Goal: Task Accomplishment & Management: Complete application form

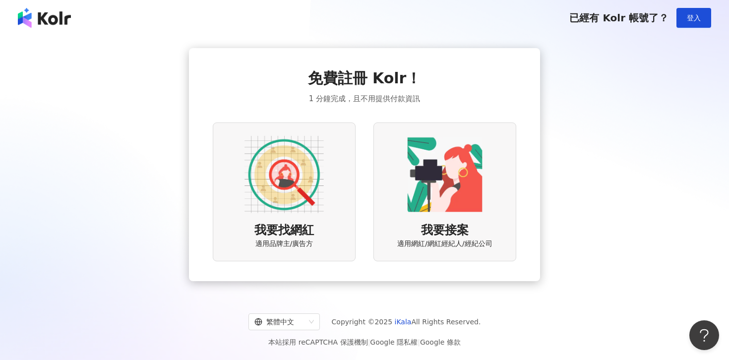
click at [271, 195] on img at bounding box center [283, 174] width 79 height 79
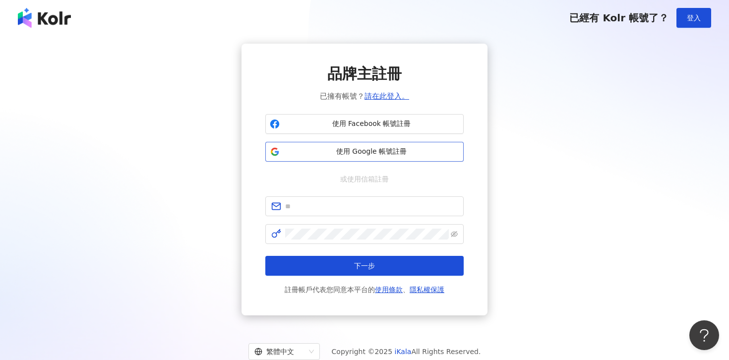
click at [349, 155] on span "使用 Google 帳號註冊" at bounding box center [371, 152] width 175 height 10
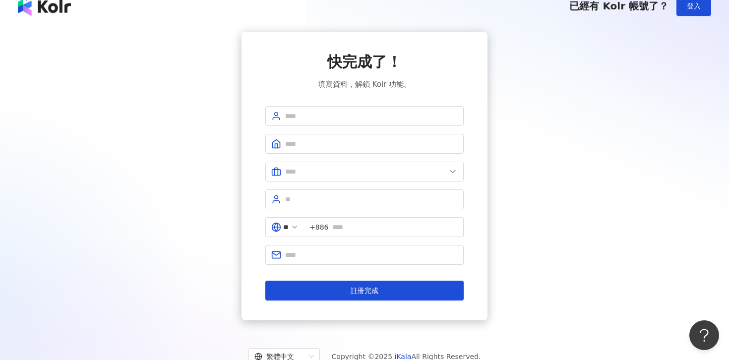
scroll to position [14, 0]
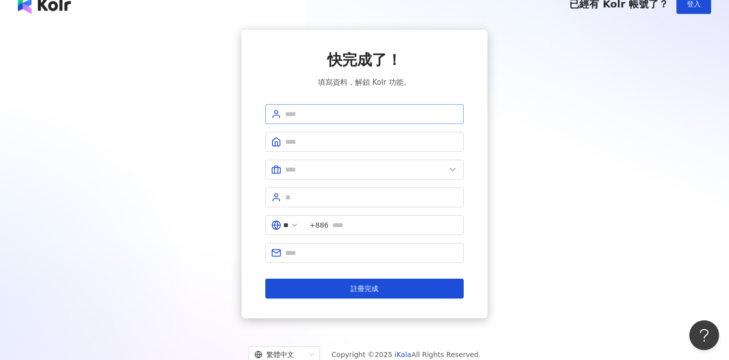
click at [338, 108] on span at bounding box center [364, 114] width 198 height 20
click at [338, 113] on input "text" at bounding box center [371, 114] width 173 height 11
type input "*"
type input "*******"
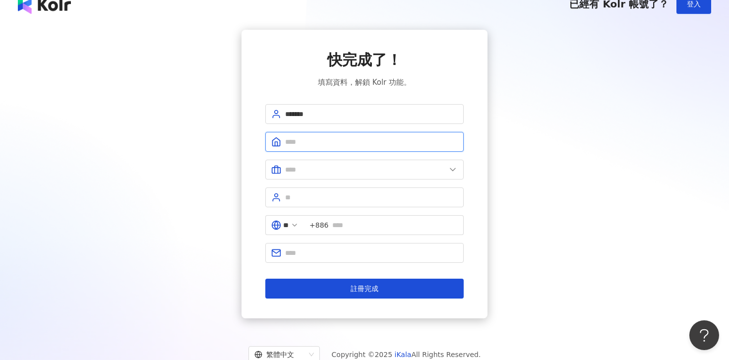
click at [315, 143] on input "text" at bounding box center [371, 141] width 173 height 11
type input "*"
type input "****"
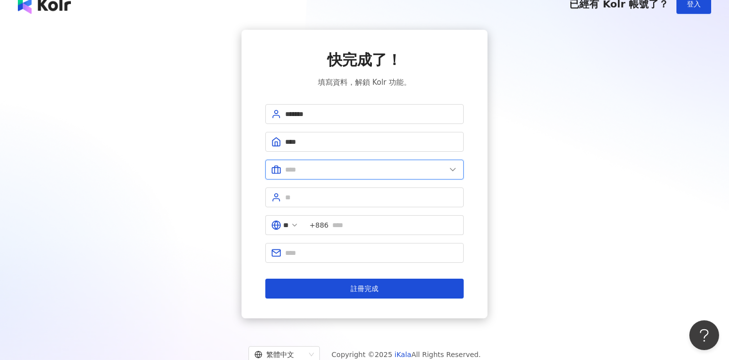
click at [308, 174] on input "text" at bounding box center [365, 169] width 161 height 11
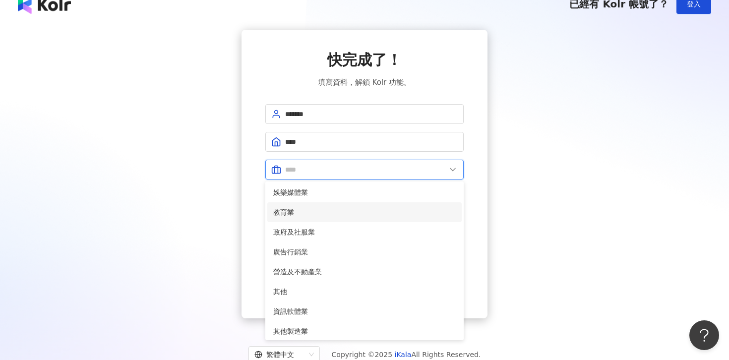
scroll to position [202, 0]
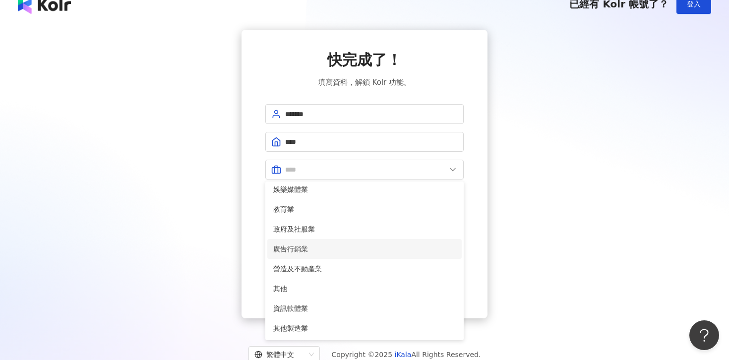
click at [303, 248] on span "廣告行銷業" at bounding box center [364, 248] width 182 height 11
type input "*****"
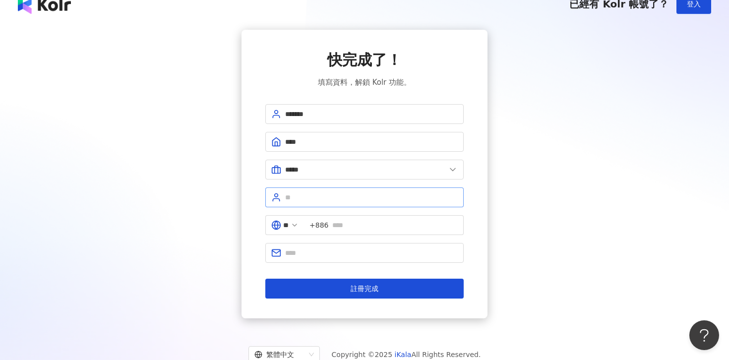
click at [311, 191] on span at bounding box center [364, 197] width 198 height 20
type input "****"
click at [328, 224] on span "+886" at bounding box center [318, 225] width 19 height 11
click at [329, 253] on input "text" at bounding box center [371, 252] width 173 height 11
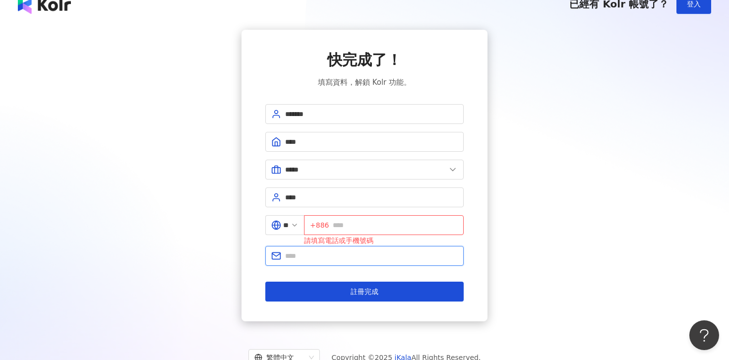
type input "**********"
click at [356, 223] on input "text" at bounding box center [395, 225] width 125 height 11
click at [214, 222] on div "**********" at bounding box center [364, 175] width 705 height 291
click at [258, 240] on div "**********" at bounding box center [364, 175] width 246 height 291
click at [365, 223] on input "text" at bounding box center [395, 225] width 125 height 11
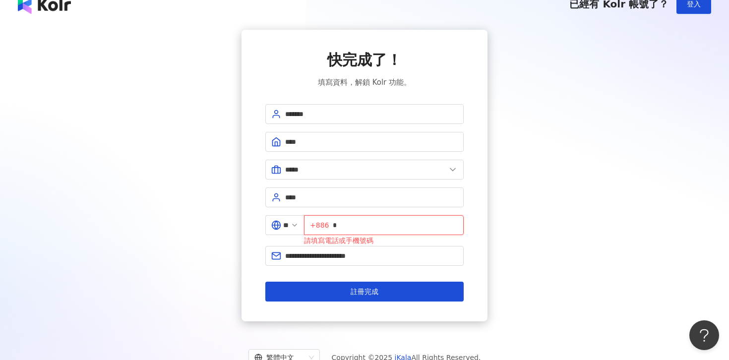
type input "*"
type input "**********"
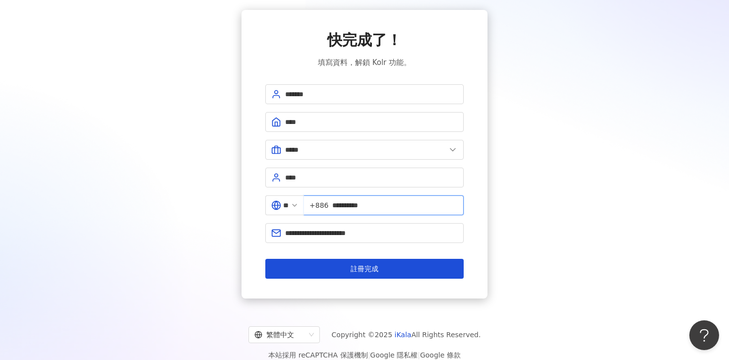
scroll to position [35, 0]
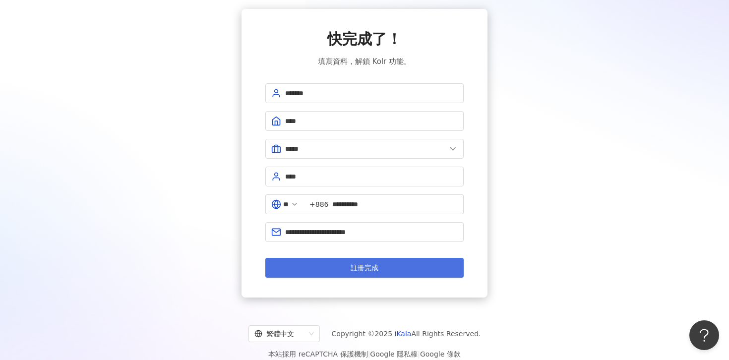
click at [378, 264] on span "註冊完成" at bounding box center [364, 268] width 28 height 8
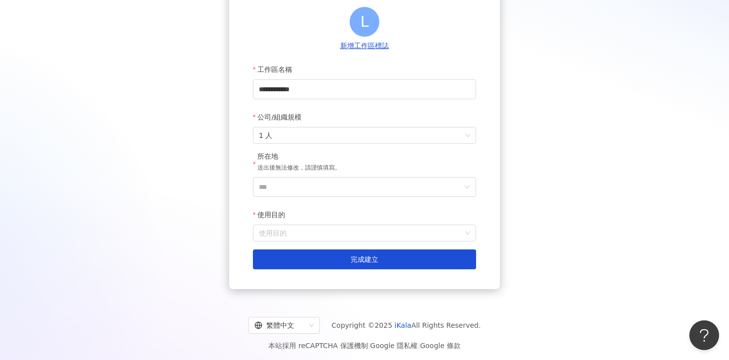
scroll to position [110, 0]
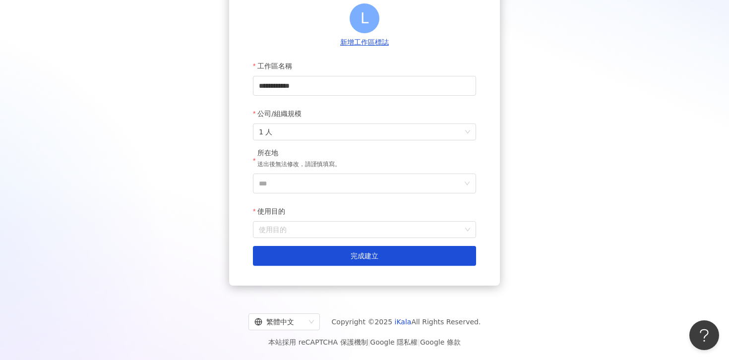
click at [166, 54] on div "**********" at bounding box center [364, 110] width 705 height 350
click at [420, 234] on input "使用目的" at bounding box center [364, 230] width 211 height 16
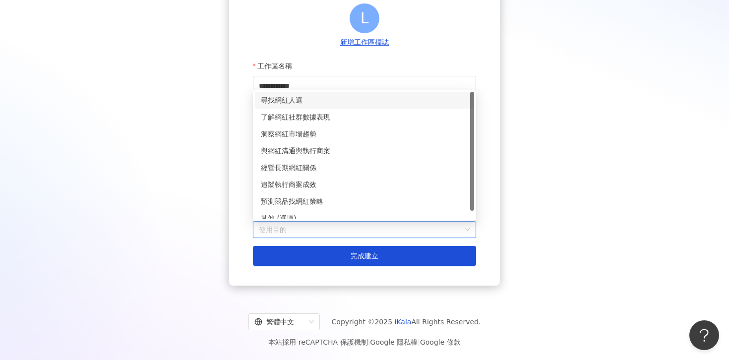
click at [361, 101] on div "尋找網紅人選" at bounding box center [364, 100] width 207 height 11
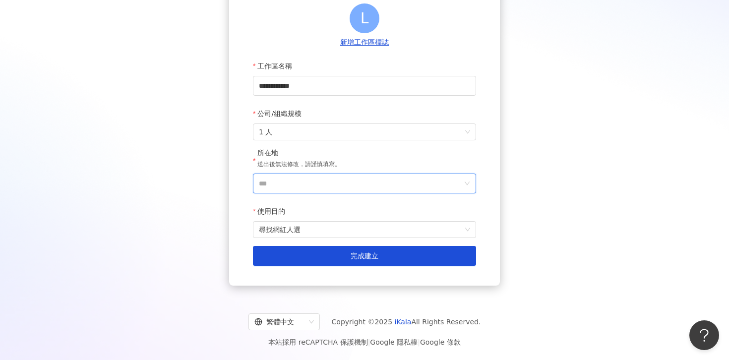
click at [341, 189] on input "***" at bounding box center [360, 183] width 203 height 19
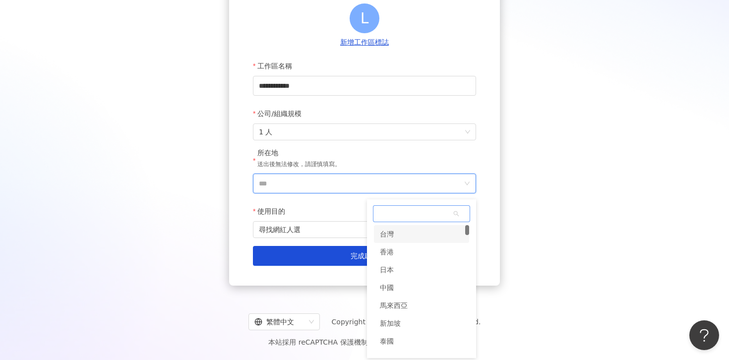
click at [383, 232] on div "台灣" at bounding box center [387, 234] width 14 height 18
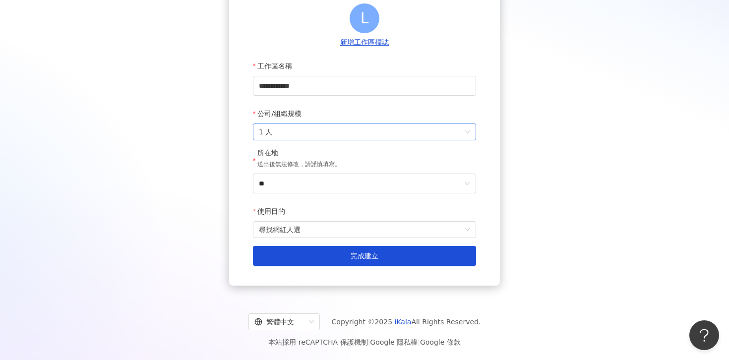
click at [299, 128] on span "1 人" at bounding box center [364, 132] width 211 height 16
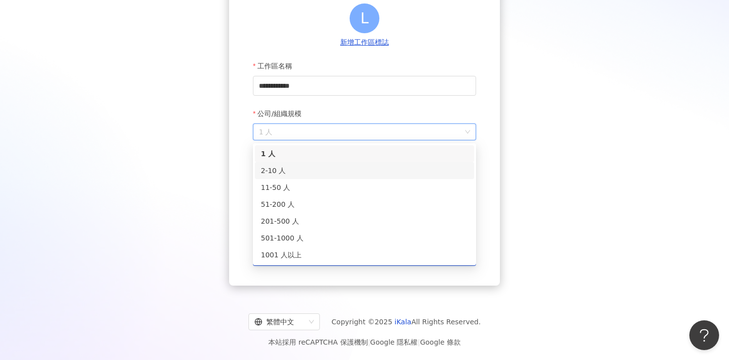
click at [300, 168] on div "2-10 人" at bounding box center [364, 170] width 207 height 11
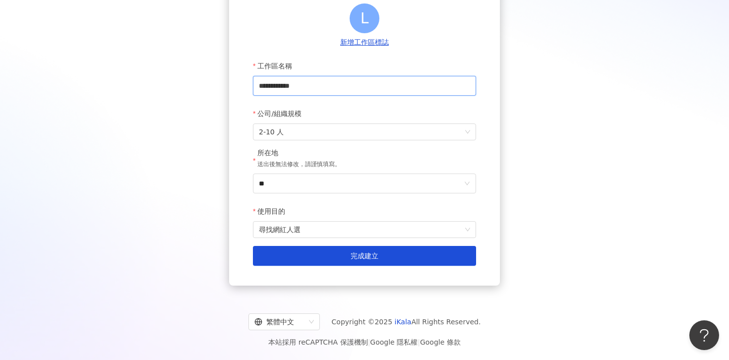
click at [301, 86] on input "**********" at bounding box center [364, 86] width 223 height 20
click at [230, 119] on div "**********" at bounding box center [364, 110] width 271 height 350
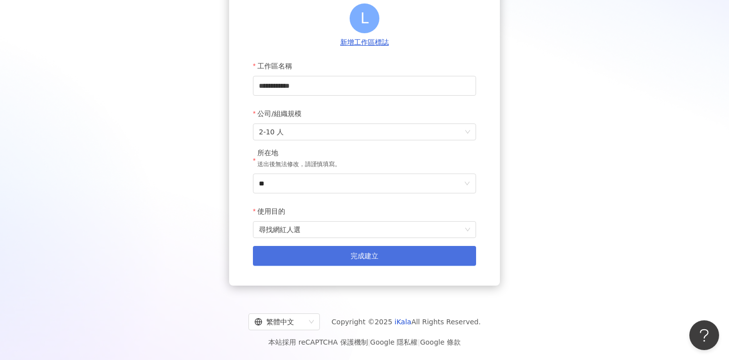
click at [367, 260] on button "完成建立" at bounding box center [364, 256] width 223 height 20
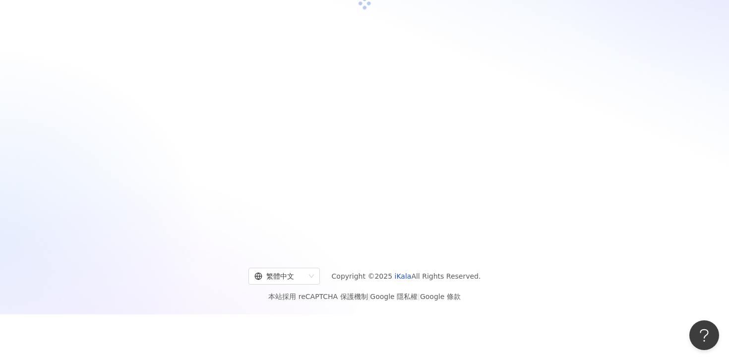
scroll to position [46, 0]
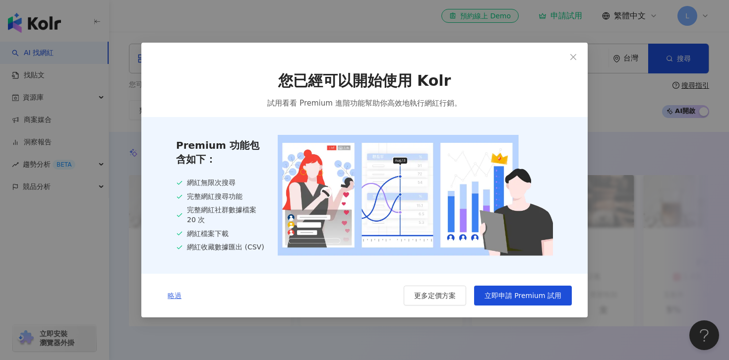
click at [173, 296] on span "略過" at bounding box center [175, 295] width 14 height 8
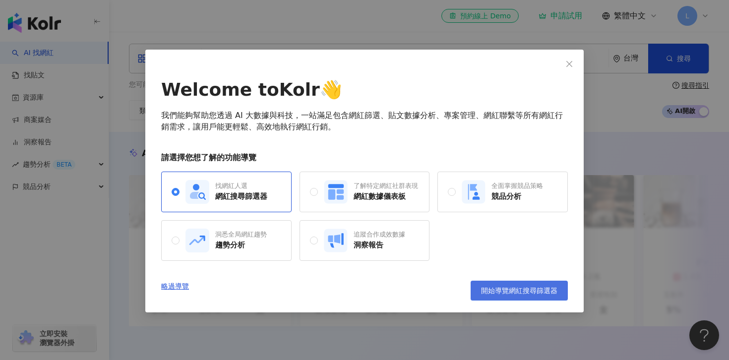
click at [506, 295] on button "開始導覽網紅搜尋篩選器" at bounding box center [518, 291] width 97 height 20
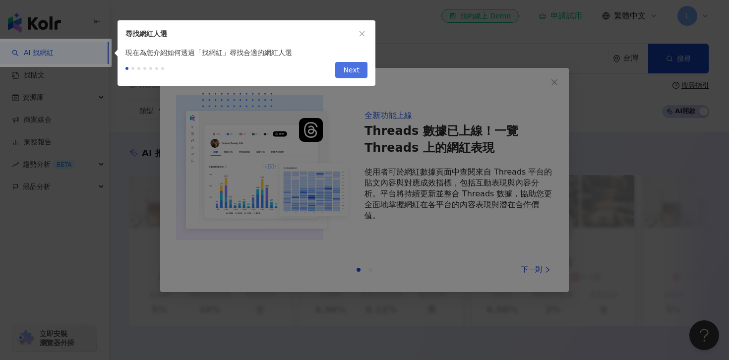
click at [354, 65] on span "Next" at bounding box center [351, 70] width 16 height 16
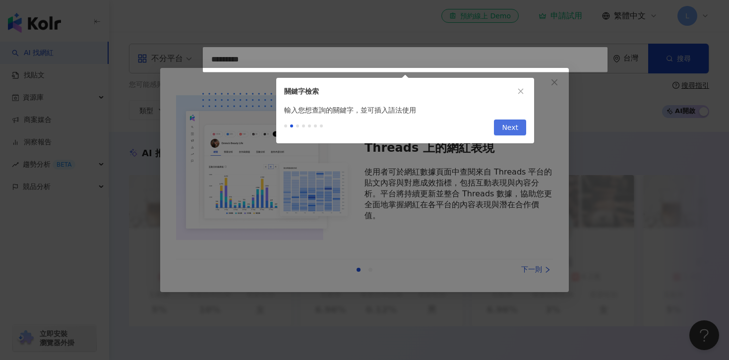
type input "*********"
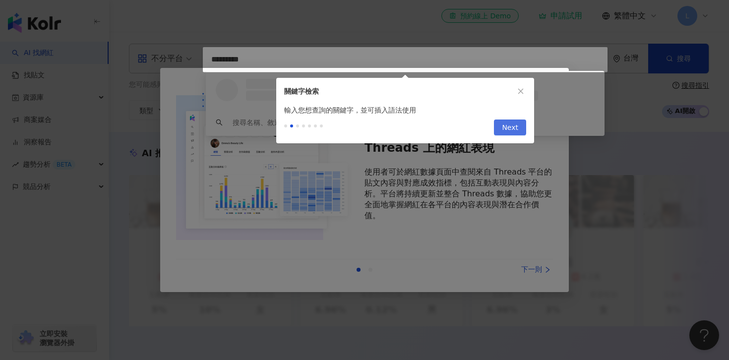
click at [514, 131] on span "Next" at bounding box center [510, 128] width 16 height 16
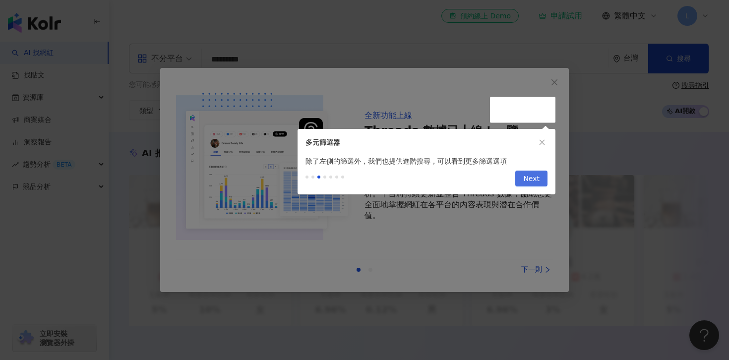
click at [528, 175] on span "Next" at bounding box center [531, 179] width 16 height 16
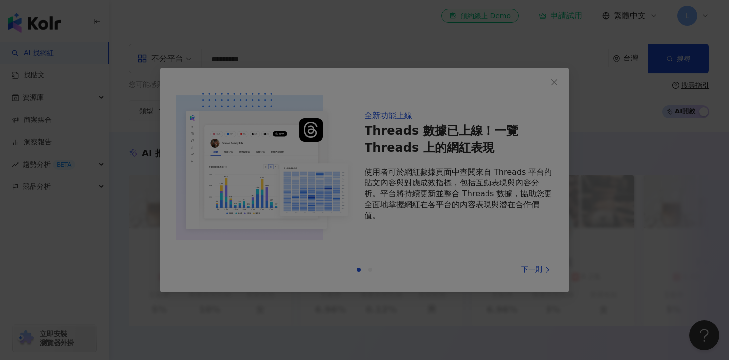
click at [516, 291] on div at bounding box center [364, 180] width 729 height 360
click at [556, 88] on div at bounding box center [364, 180] width 729 height 360
click at [509, 27] on div at bounding box center [364, 180] width 729 height 360
click at [336, 87] on div at bounding box center [364, 180] width 729 height 360
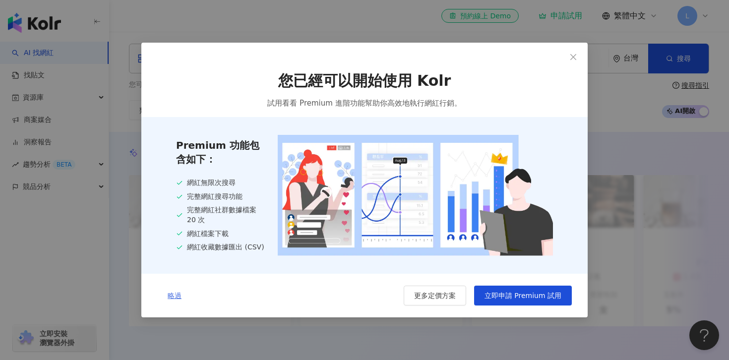
click at [176, 289] on button "略過" at bounding box center [174, 296] width 35 height 20
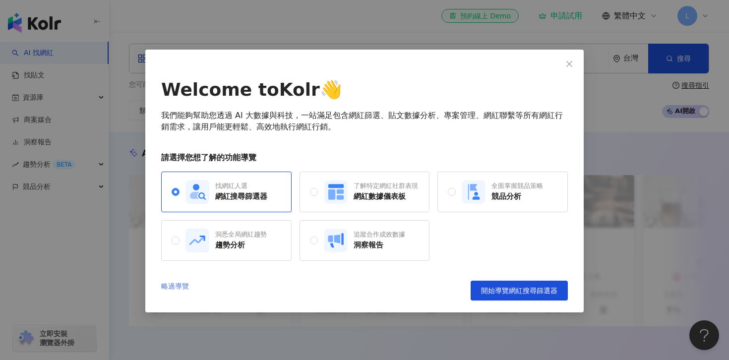
click at [176, 282] on link "略過導覽" at bounding box center [175, 291] width 28 height 20
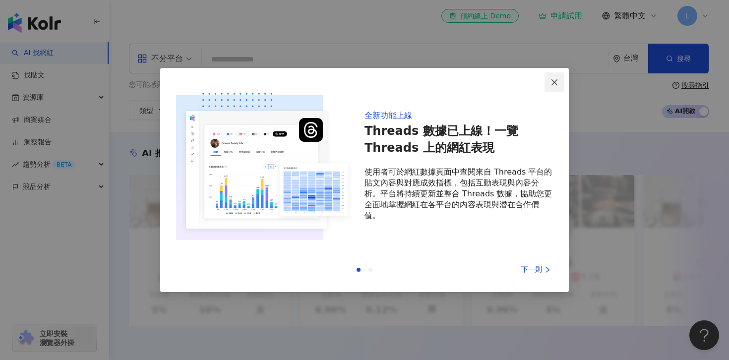
click at [553, 86] on icon "close" at bounding box center [554, 82] width 8 height 8
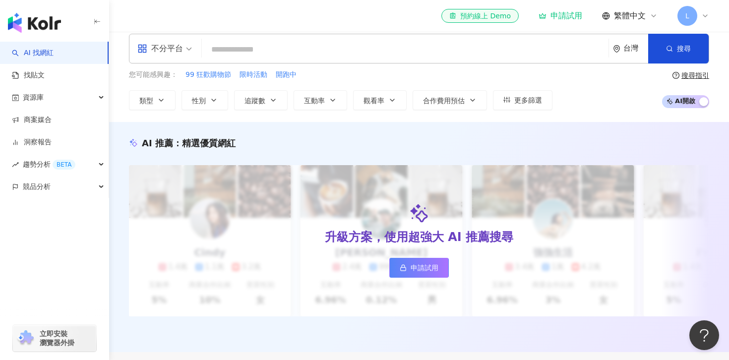
scroll to position [13, 0]
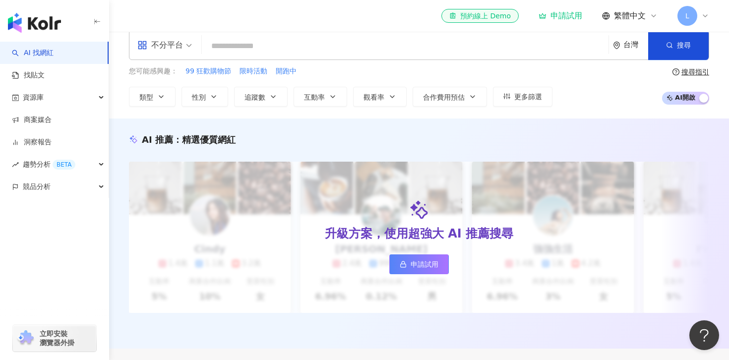
click at [54, 54] on link "AI 找網紅" at bounding box center [33, 53] width 42 height 10
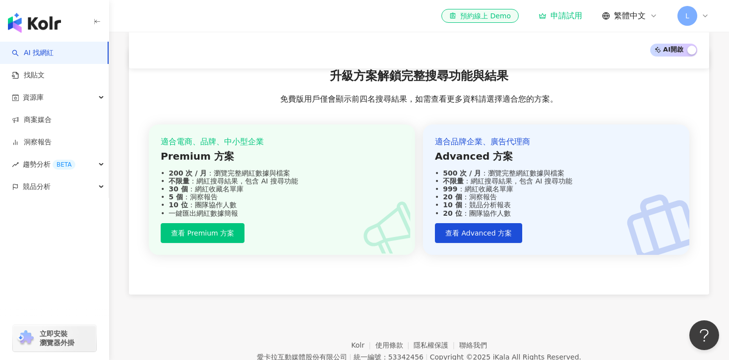
scroll to position [1210, 0]
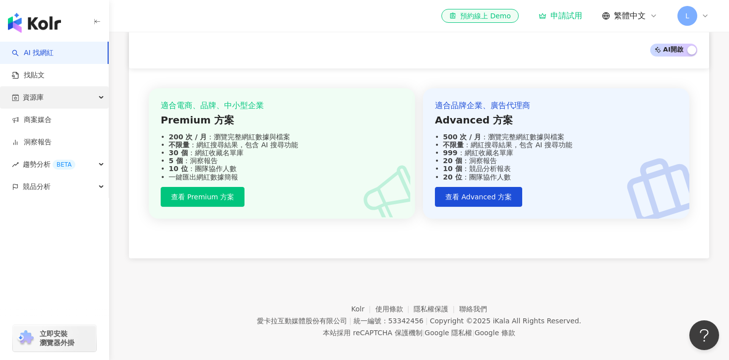
click at [61, 101] on div "資源庫" at bounding box center [54, 97] width 109 height 22
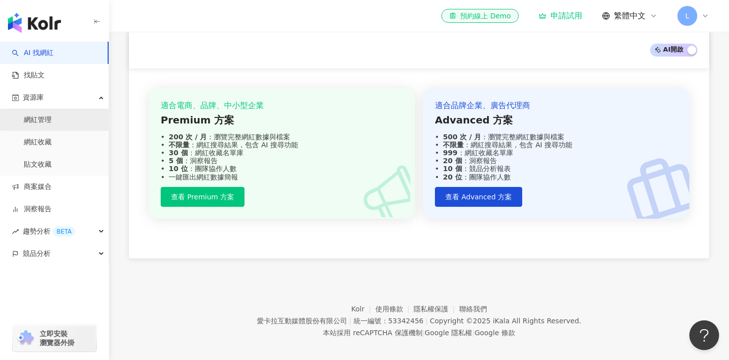
click at [52, 125] on link "網紅管理" at bounding box center [38, 120] width 28 height 10
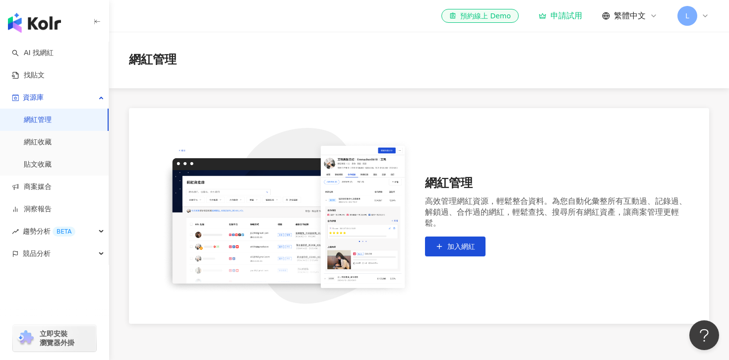
click at [42, 28] on img "button" at bounding box center [34, 23] width 53 height 20
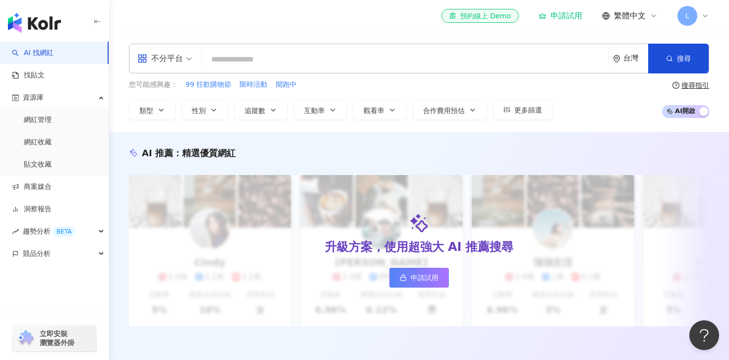
click at [186, 54] on span "不分平台" at bounding box center [164, 59] width 55 height 16
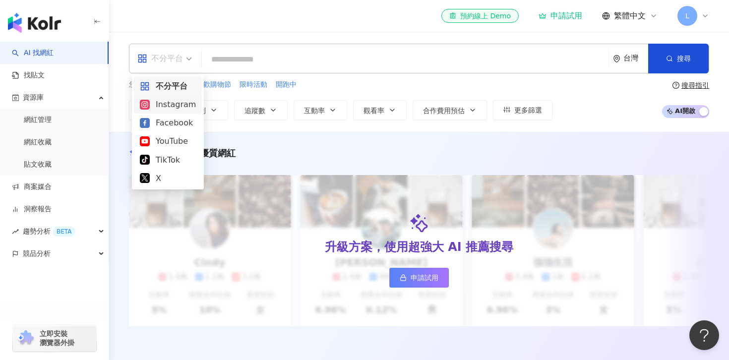
click at [182, 110] on div "Instagram" at bounding box center [168, 104] width 56 height 12
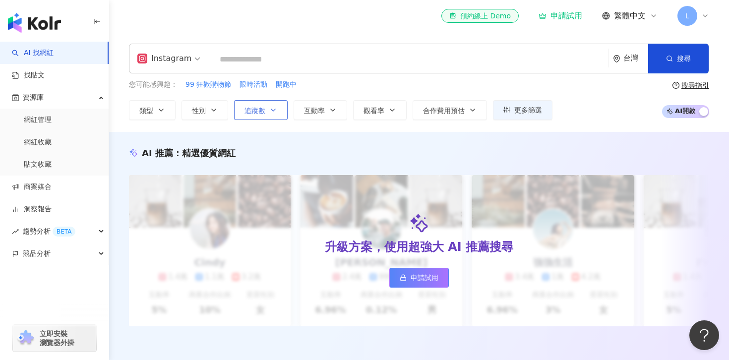
click at [265, 116] on button "追蹤數" at bounding box center [261, 110] width 54 height 20
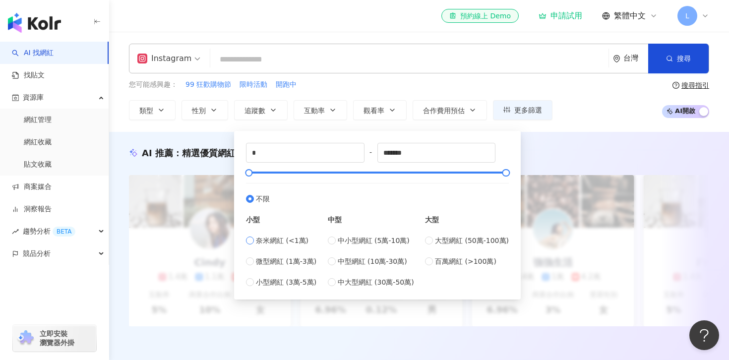
click at [277, 242] on span "奈米網紅 (<1萬)" at bounding box center [282, 240] width 53 height 11
type input "****"
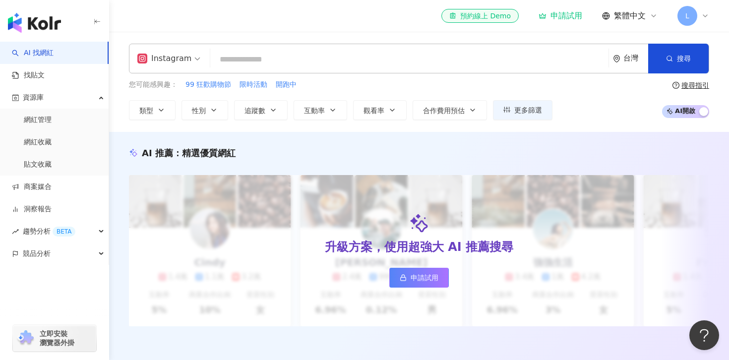
click at [359, 93] on div "您可能感興趣： 99 狂歡購物節 限時活動 開跑中 類型 性別 追蹤數 互動率 觀看率 合作費用預估 更多篩選 * - **** 不限 小型 奈米網紅 (<1…" at bounding box center [340, 99] width 423 height 41
click at [151, 119] on button "類型" at bounding box center [152, 110] width 47 height 20
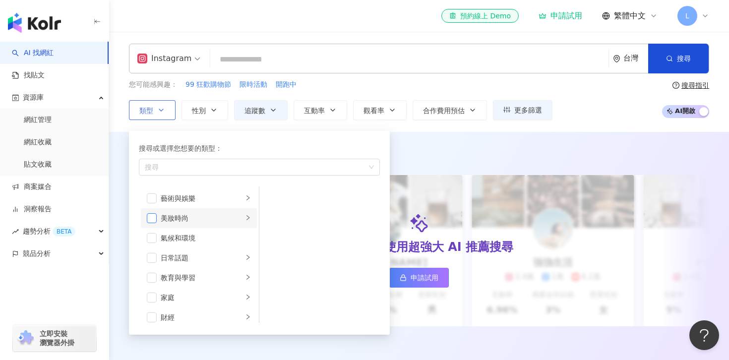
click at [150, 217] on span "button" at bounding box center [152, 218] width 10 height 10
click at [353, 93] on div "您可能感興趣： 99 狂歡購物節 限時活動 開跑中 類型 搜尋或選擇您想要的類型： 美妝時尚 藝術與娛樂 美妝時尚 氣候和環境 日常話題 教育與學習 家庭 財…" at bounding box center [340, 99] width 423 height 41
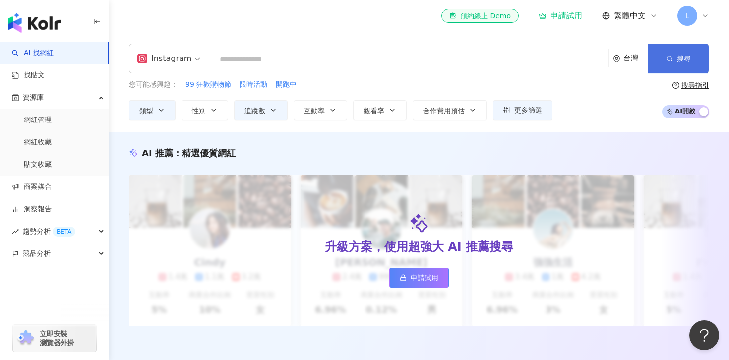
click at [672, 55] on span "button" at bounding box center [669, 59] width 7 height 8
click at [210, 116] on button "性別" at bounding box center [204, 110] width 47 height 20
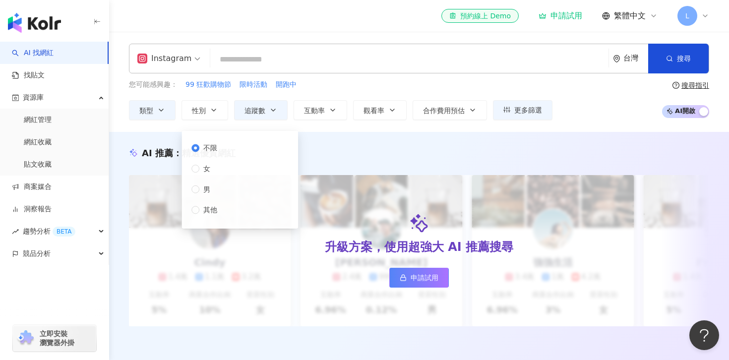
click at [312, 79] on div "您可能感興趣： 99 狂歡購物節 限時活動 開跑中" at bounding box center [340, 84] width 423 height 11
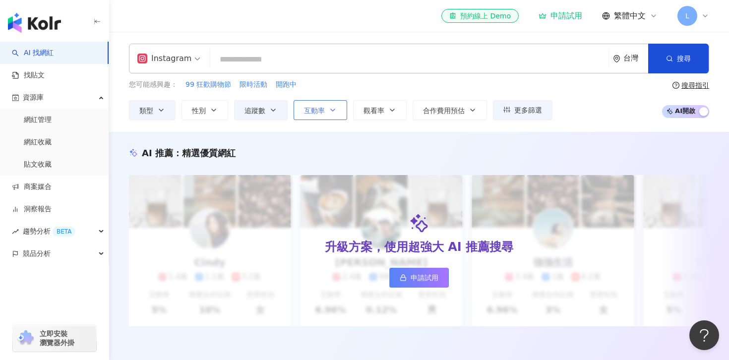
click at [324, 116] on button "互動率" at bounding box center [320, 110] width 54 height 20
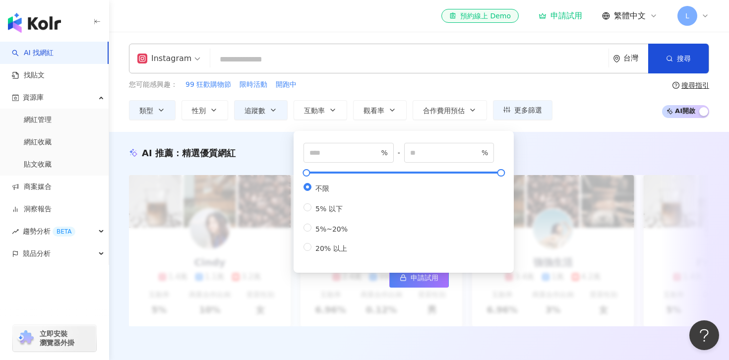
click at [359, 80] on div "您可能感興趣： 99 狂歡購物節 限時活動 開跑中" at bounding box center [340, 84] width 423 height 11
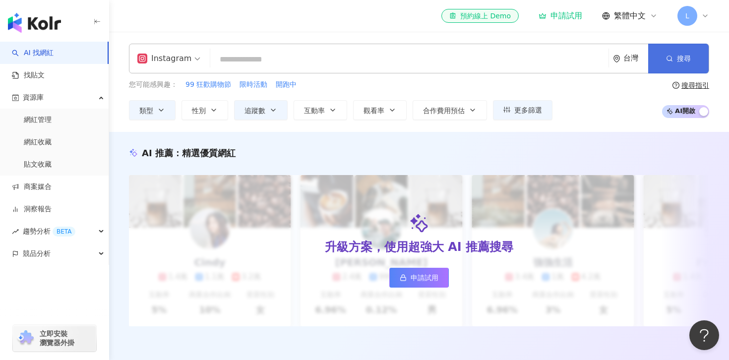
click at [694, 59] on button "搜尋" at bounding box center [678, 59] width 60 height 30
click at [704, 19] on icon at bounding box center [705, 16] width 8 height 8
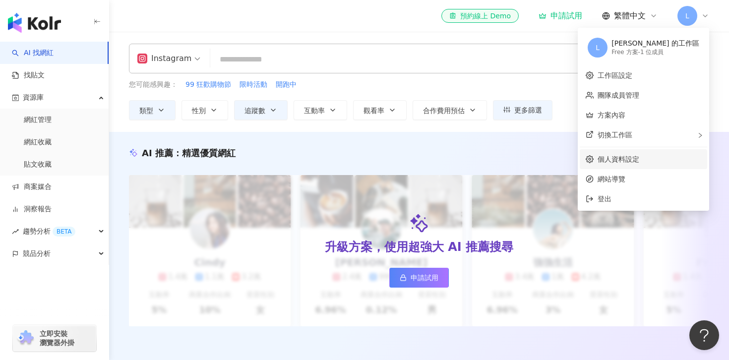
click at [639, 162] on link "個人資料設定" at bounding box center [618, 159] width 42 height 8
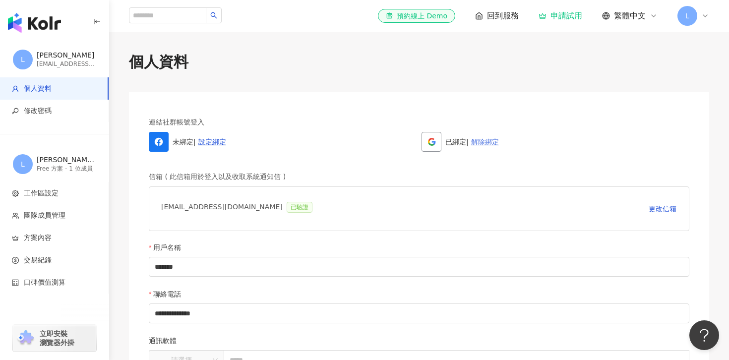
click at [486, 144] on link "解除綁定" at bounding box center [485, 142] width 28 height 8
click at [60, 214] on span "團隊成員管理" at bounding box center [45, 216] width 42 height 10
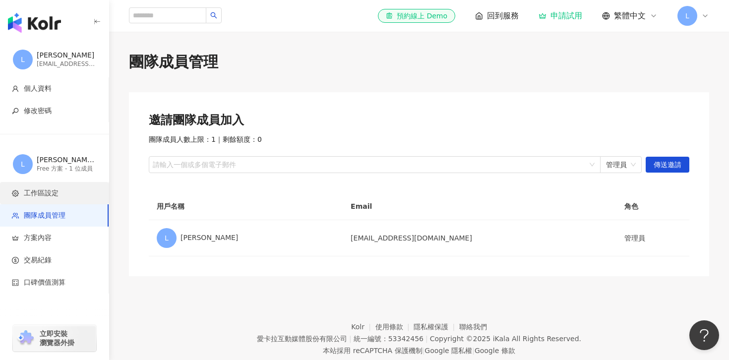
click at [61, 191] on span "工作區設定" at bounding box center [56, 193] width 89 height 10
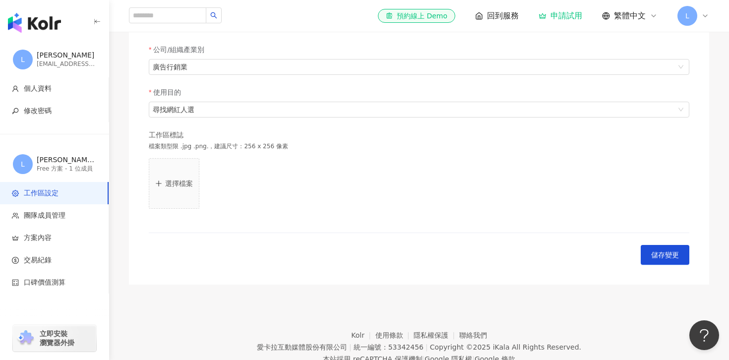
scroll to position [276, 0]
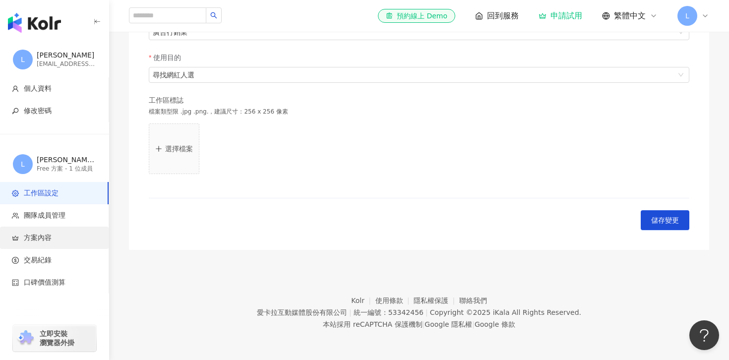
click at [55, 236] on span "方案內容" at bounding box center [56, 238] width 89 height 10
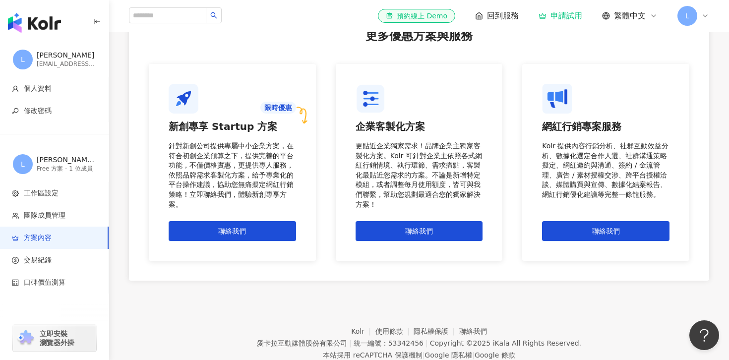
scroll to position [875, 0]
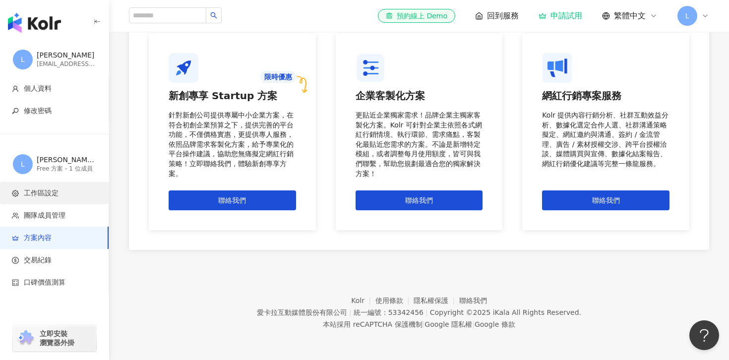
click at [84, 192] on span "工作區設定" at bounding box center [56, 193] width 89 height 10
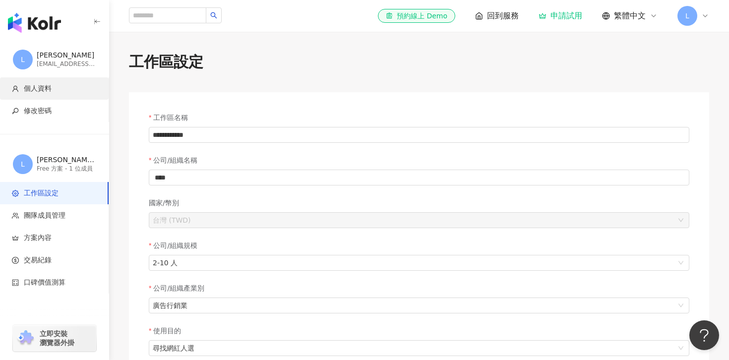
click at [60, 91] on span "個人資料" at bounding box center [56, 89] width 89 height 10
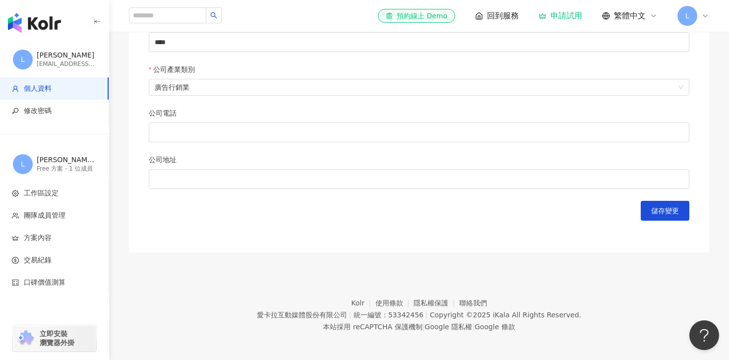
scroll to position [474, 0]
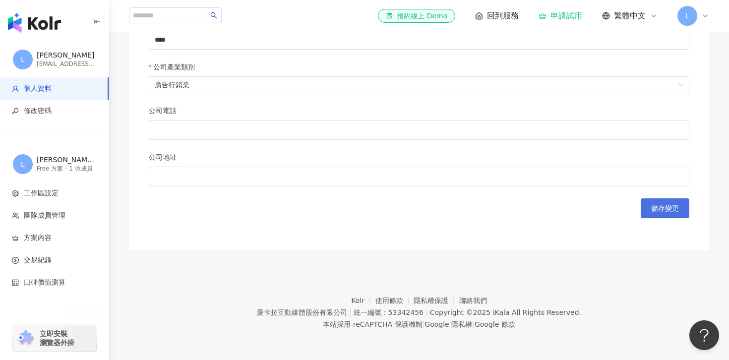
click at [653, 213] on button "儲存變更" at bounding box center [664, 208] width 49 height 20
